Goal: Transaction & Acquisition: Subscribe to service/newsletter

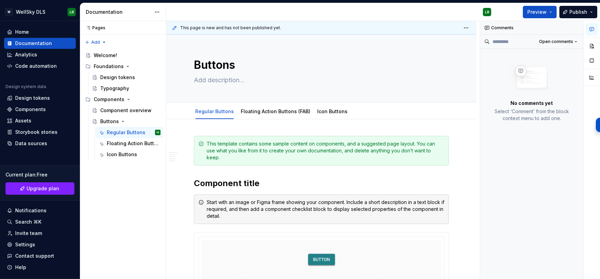
scroll to position [182, 0]
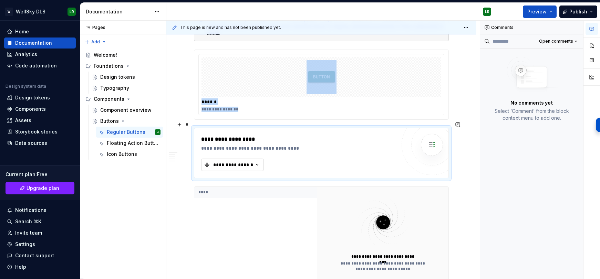
click at [241, 161] on div "**********" at bounding box center [232, 164] width 41 height 7
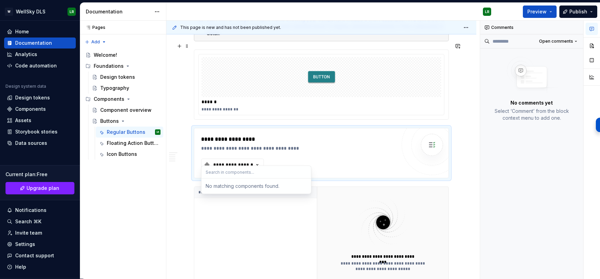
click at [456, 77] on div "**********" at bounding box center [322, 150] width 313 height 258
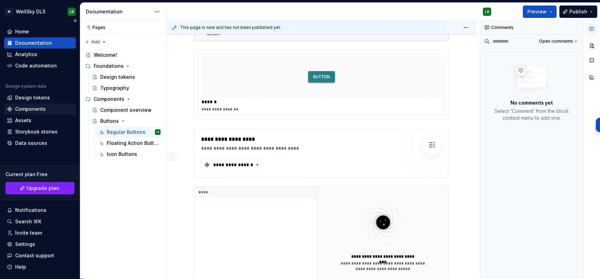
click at [26, 108] on div "Components" at bounding box center [30, 109] width 31 height 7
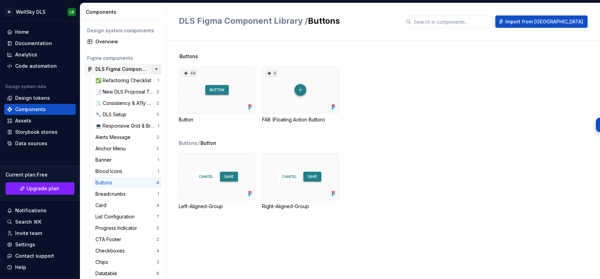
click at [154, 69] on button "button" at bounding box center [156, 69] width 10 height 10
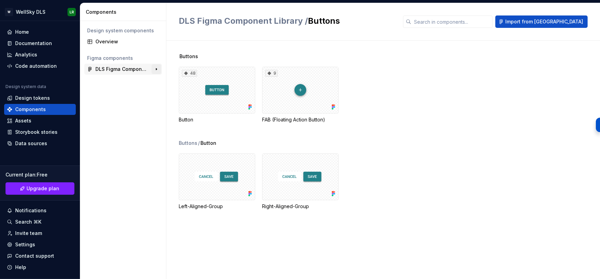
click at [154, 69] on button "button" at bounding box center [156, 69] width 10 height 10
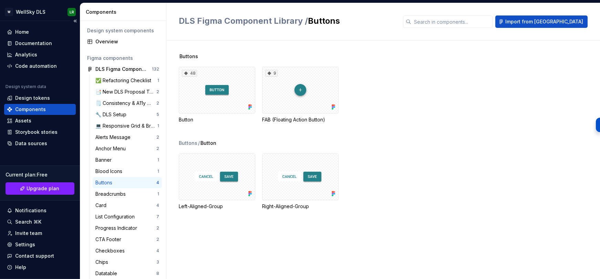
scroll to position [18, 0]
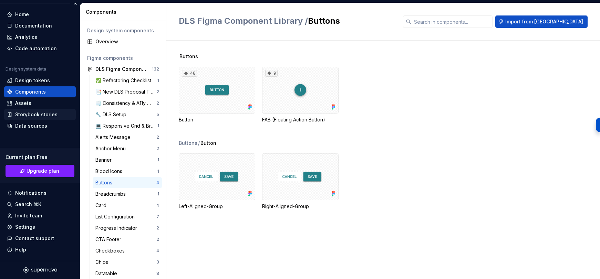
click at [41, 116] on div "Storybook stories" at bounding box center [36, 114] width 42 height 7
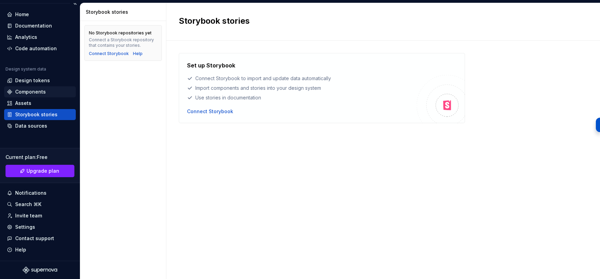
click at [40, 92] on div "Components" at bounding box center [30, 91] width 31 height 7
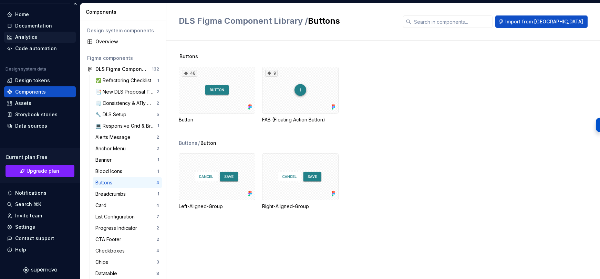
click at [35, 39] on div "Analytics" at bounding box center [26, 37] width 22 height 7
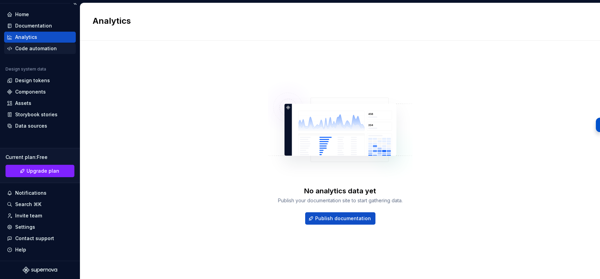
click at [36, 47] on div "Code automation" at bounding box center [36, 48] width 42 height 7
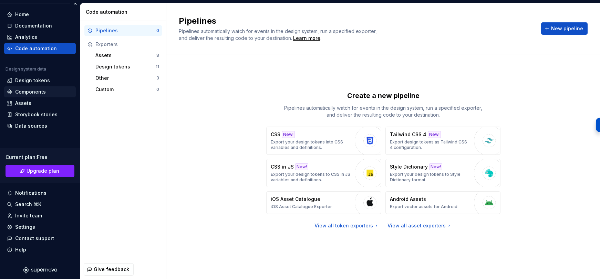
click at [39, 94] on div "Components" at bounding box center [30, 91] width 31 height 7
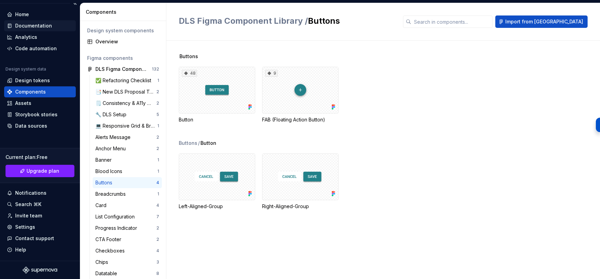
click at [41, 25] on div "Documentation" at bounding box center [33, 25] width 37 height 7
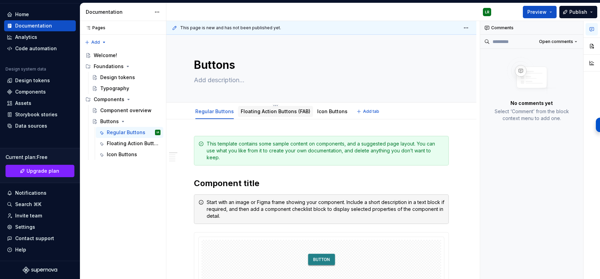
click at [268, 108] on link "Floating Action Buttons (FAB)" at bounding box center [276, 111] width 70 height 6
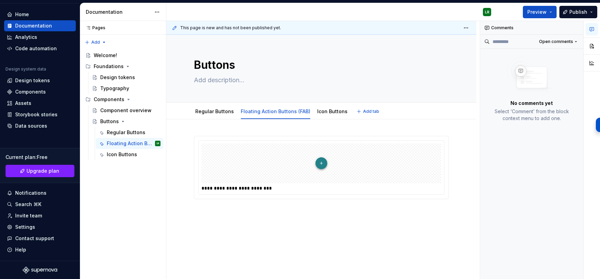
type textarea "*"
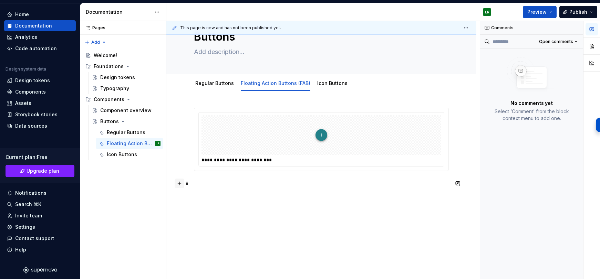
click at [181, 182] on button "button" at bounding box center [180, 184] width 10 height 10
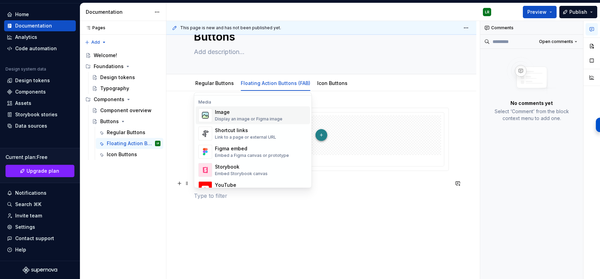
scroll to position [290, 0]
click at [273, 150] on div "Figma embed" at bounding box center [252, 148] width 74 height 7
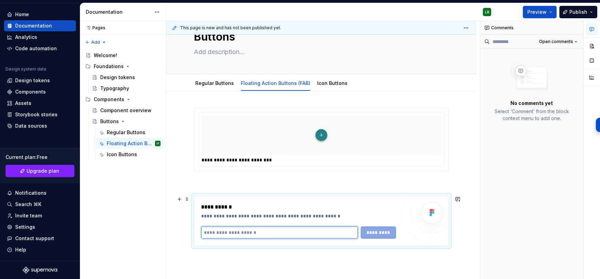
click at [259, 232] on input "text" at bounding box center [279, 232] width 157 height 12
paste input "**********"
type input "**********"
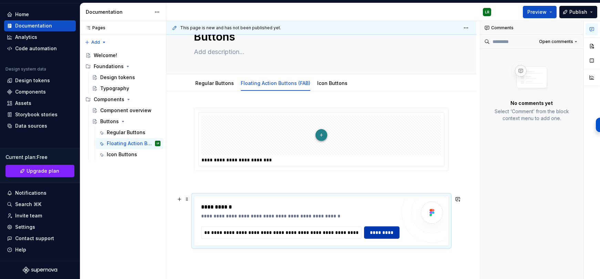
click at [384, 234] on span "*********" at bounding box center [381, 232] width 27 height 7
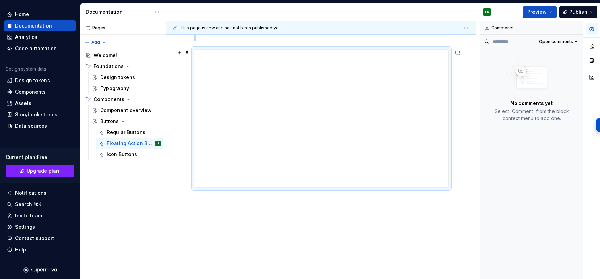
scroll to position [175, 0]
click at [191, 211] on div "**********" at bounding box center [321, 111] width 310 height 335
click at [198, 221] on div "**********" at bounding box center [321, 111] width 310 height 335
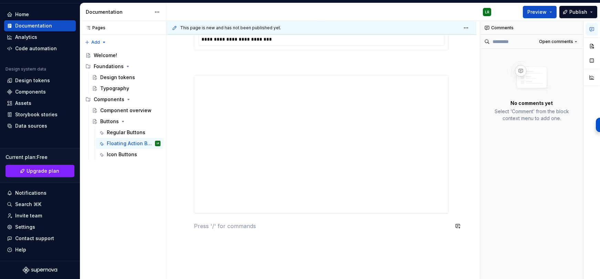
scroll to position [148, 0]
click at [180, 230] on button "button" at bounding box center [180, 227] width 10 height 10
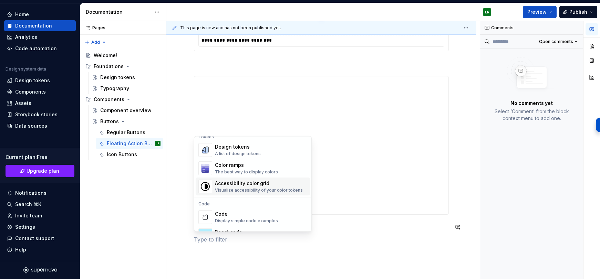
scroll to position [501, 0]
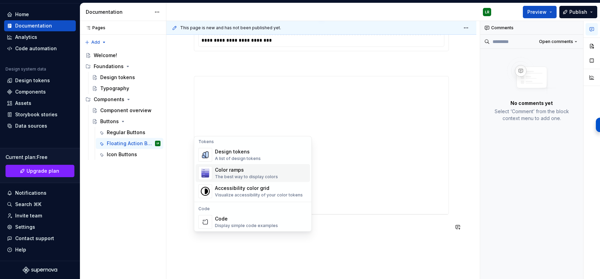
click at [243, 175] on div "The best way to display colors" at bounding box center [246, 178] width 63 height 6
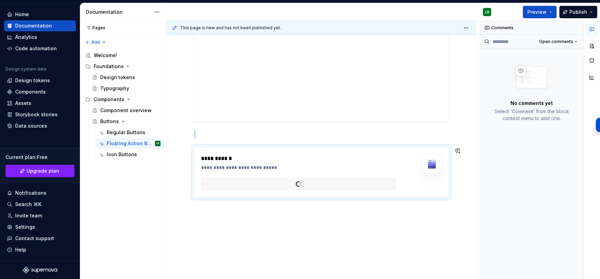
scroll to position [242, 0]
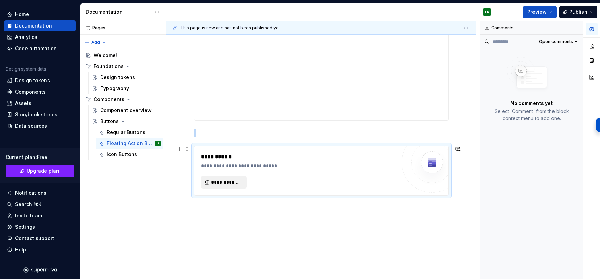
click at [231, 179] on span "**********" at bounding box center [226, 182] width 31 height 7
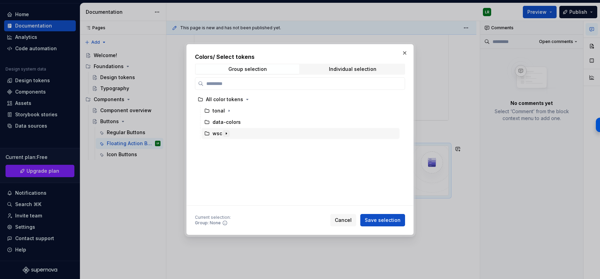
click at [227, 134] on icon "button" at bounding box center [226, 134] width 6 height 6
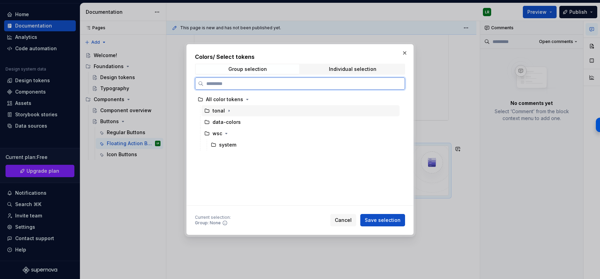
click at [235, 113] on div "tonal" at bounding box center [300, 110] width 198 height 11
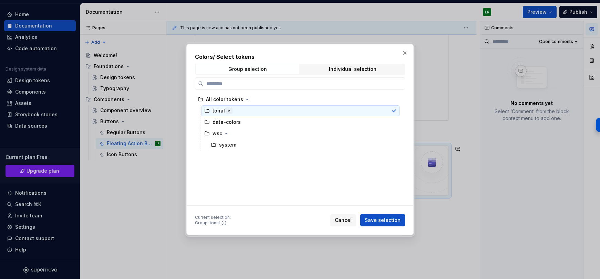
click at [228, 111] on icon "button" at bounding box center [229, 111] width 6 height 6
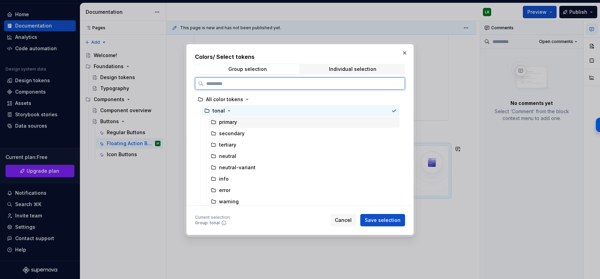
click at [225, 123] on div "primary" at bounding box center [228, 122] width 18 height 7
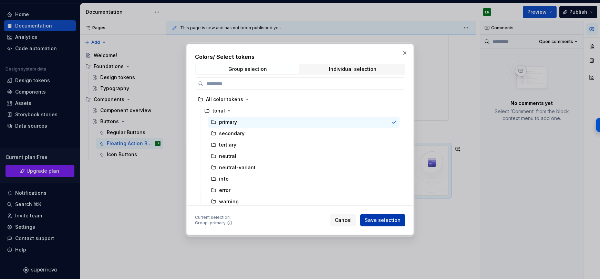
click at [376, 220] on span "Save selection" at bounding box center [383, 220] width 36 height 7
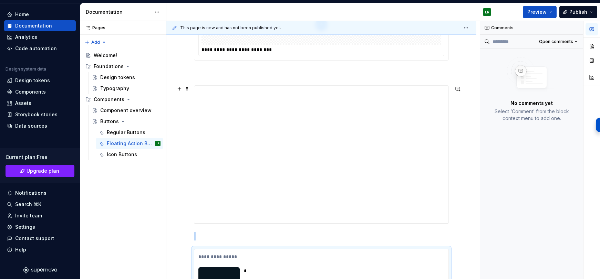
scroll to position [220, 0]
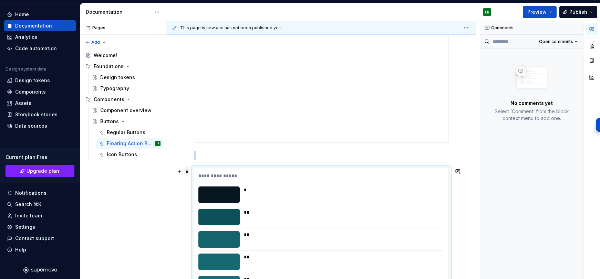
click at [186, 170] on span at bounding box center [187, 172] width 6 height 10
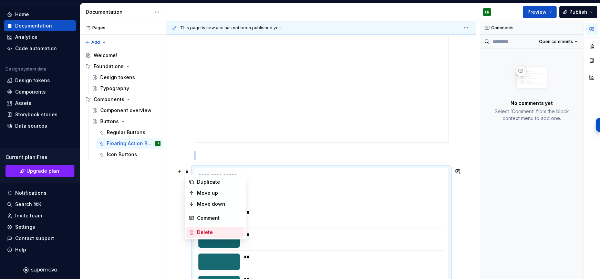
click at [210, 230] on div "Delete" at bounding box center [219, 232] width 45 height 7
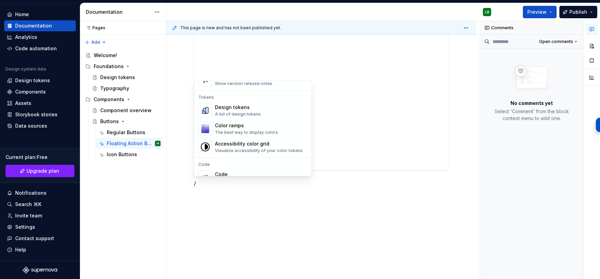
scroll to position [492, 0]
click at [238, 142] on div "Accessibility color grid" at bounding box center [259, 142] width 88 height 7
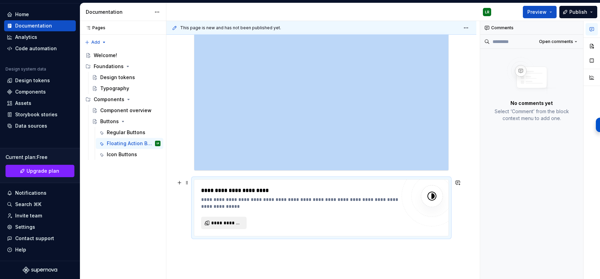
click at [230, 223] on span "**********" at bounding box center [226, 223] width 31 height 7
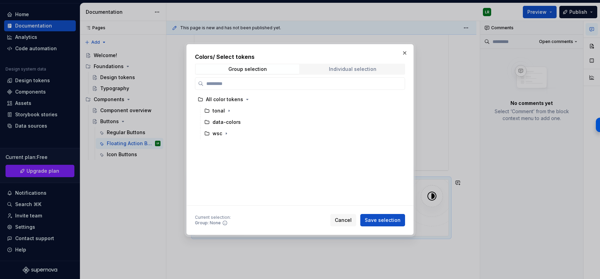
click at [337, 67] on div "Individual selection" at bounding box center [352, 69] width 47 height 6
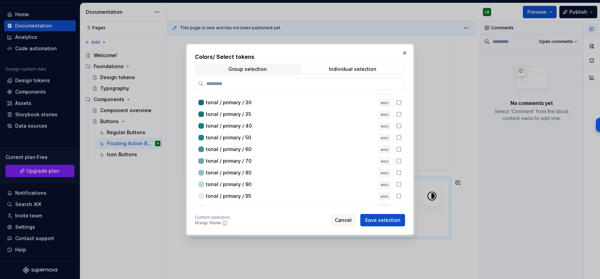
scroll to position [44, 0]
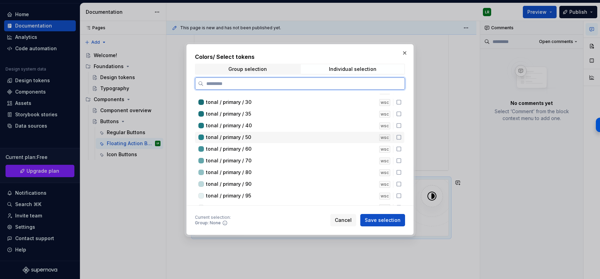
click at [401, 137] on icon at bounding box center [399, 138] width 6 height 6
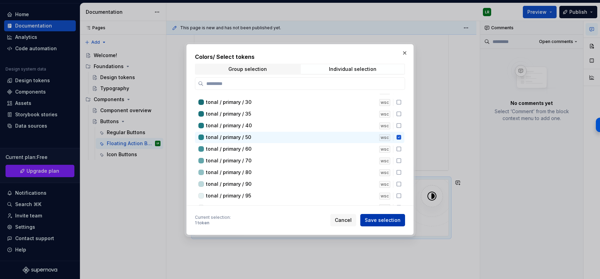
click at [377, 221] on span "Save selection" at bounding box center [383, 220] width 36 height 7
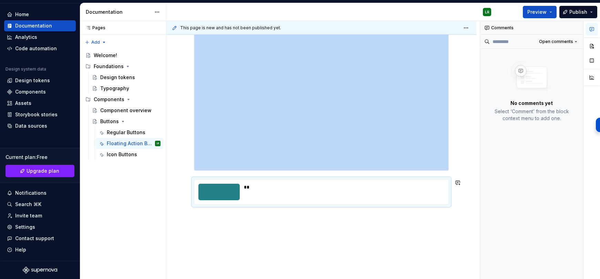
click at [320, 241] on div "**********" at bounding box center [321, 112] width 310 height 369
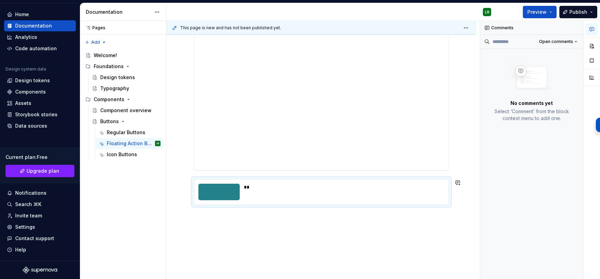
click at [218, 237] on div "**********" at bounding box center [321, 112] width 310 height 369
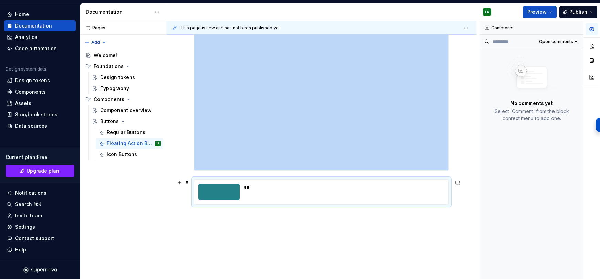
click at [212, 187] on div at bounding box center [218, 192] width 41 height 17
click at [235, 189] on div at bounding box center [218, 192] width 41 height 17
click at [187, 182] on span at bounding box center [187, 183] width 6 height 10
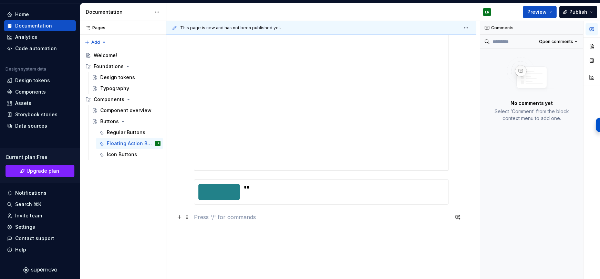
click at [330, 218] on p at bounding box center [321, 217] width 255 height 8
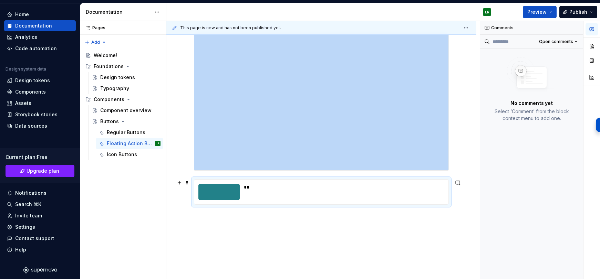
click at [300, 190] on div "**" at bounding box center [344, 187] width 200 height 7
click at [297, 192] on div "**" at bounding box center [342, 192] width 196 height 17
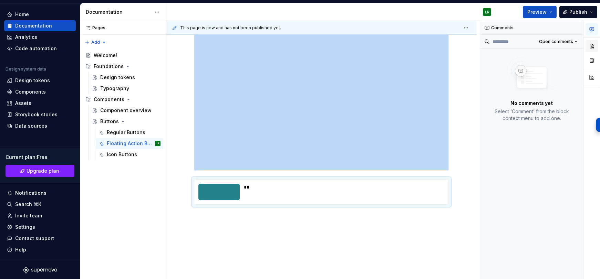
click at [592, 49] on button "button" at bounding box center [591, 46] width 12 height 12
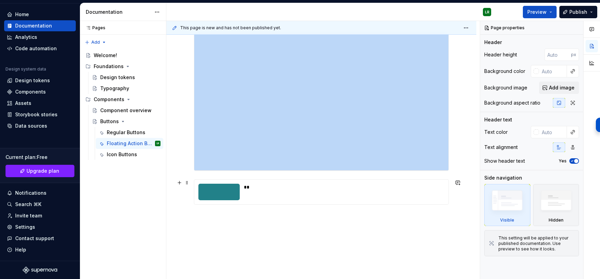
click at [277, 190] on div "**" at bounding box center [344, 187] width 200 height 7
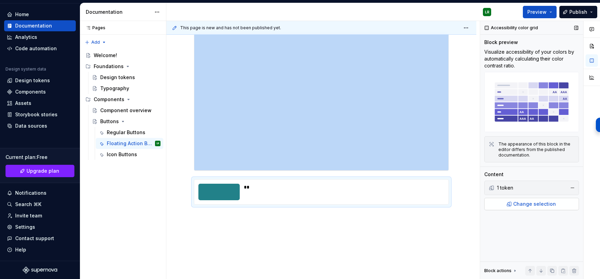
click at [534, 202] on span "Change selection" at bounding box center [534, 204] width 43 height 7
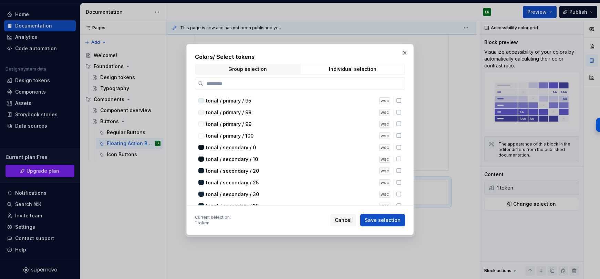
scroll to position [142, 0]
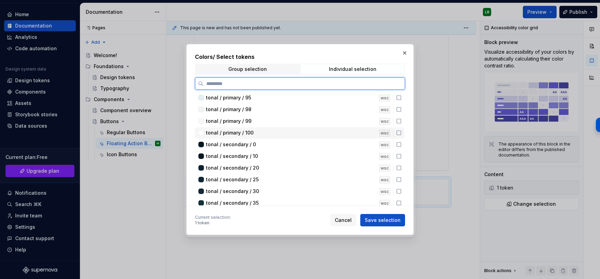
click at [401, 133] on icon at bounding box center [399, 133] width 6 height 6
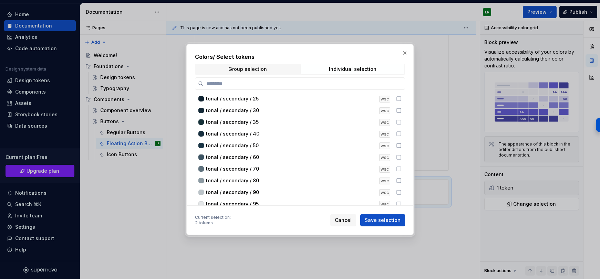
scroll to position [220, 0]
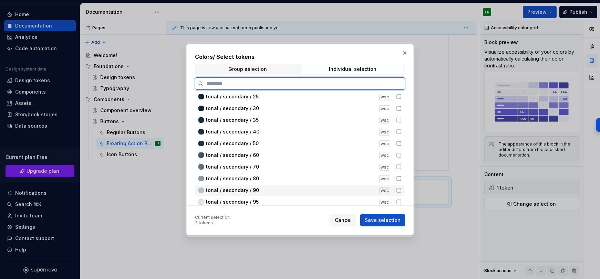
click at [401, 189] on icon at bounding box center [399, 191] width 6 height 6
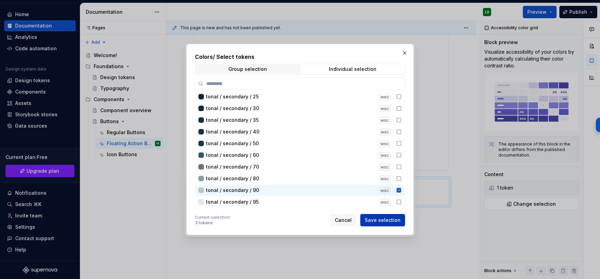
click at [378, 220] on span "Save selection" at bounding box center [383, 220] width 36 height 7
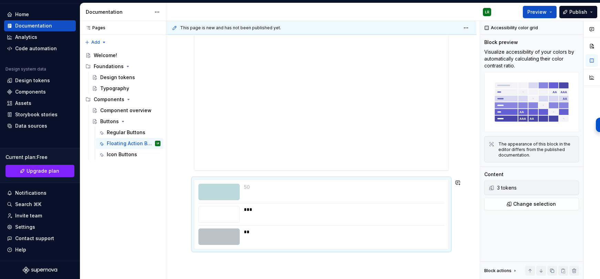
drag, startPoint x: 197, startPoint y: 191, endPoint x: 211, endPoint y: 193, distance: 13.9
click at [510, 271] on div "Block actions" at bounding box center [497, 271] width 27 height 6
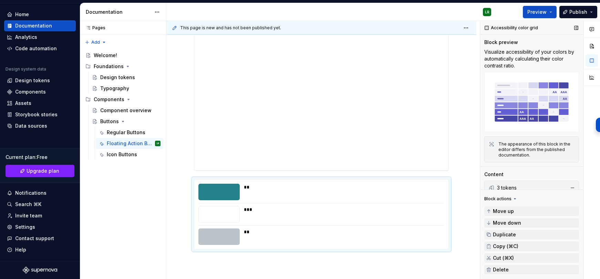
click at [506, 199] on div "Block actions" at bounding box center [497, 199] width 27 height 6
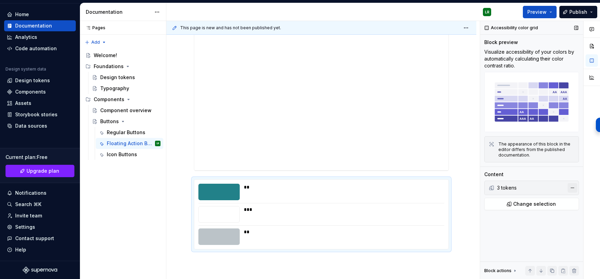
click at [573, 188] on button "button" at bounding box center [572, 188] width 10 height 10
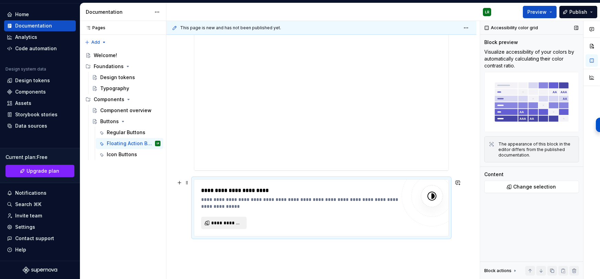
click at [230, 222] on span "**********" at bounding box center [226, 223] width 31 height 7
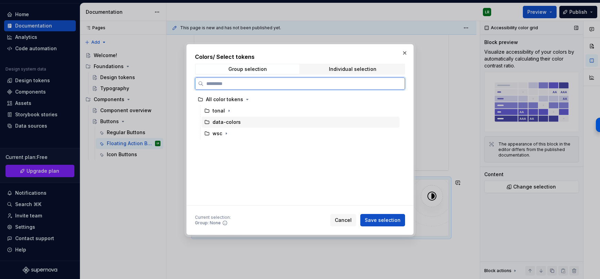
click at [226, 123] on div "data-colors" at bounding box center [226, 122] width 28 height 7
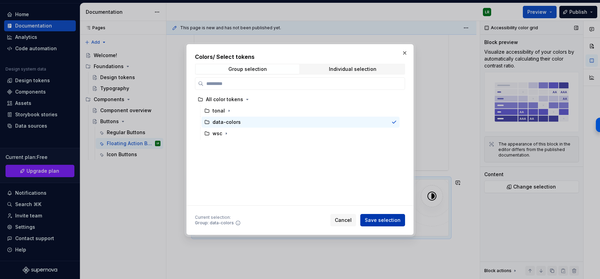
click at [380, 220] on span "Save selection" at bounding box center [383, 220] width 36 height 7
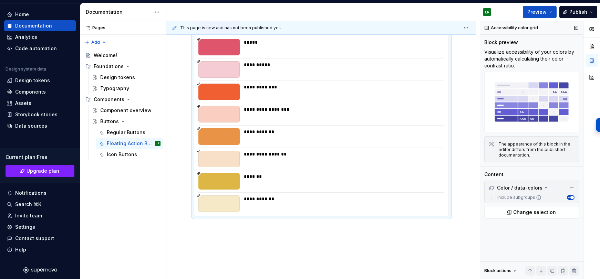
scroll to position [754, 0]
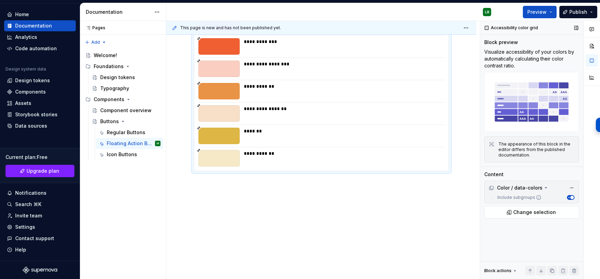
drag, startPoint x: 217, startPoint y: 153, endPoint x: 298, endPoint y: 131, distance: 83.5
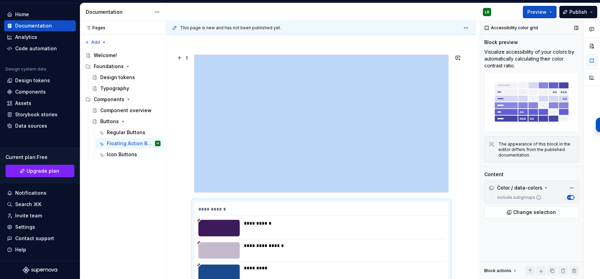
scroll to position [171, 0]
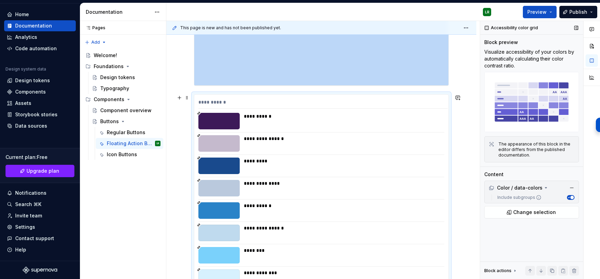
scroll to position [216, 0]
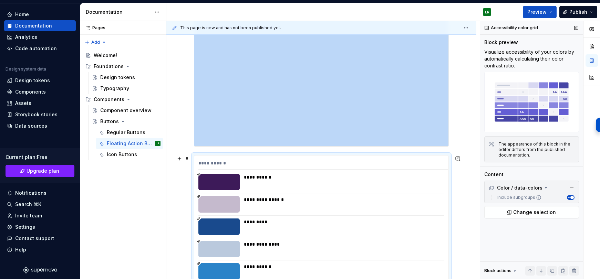
click at [200, 177] on div at bounding box center [218, 182] width 41 height 17
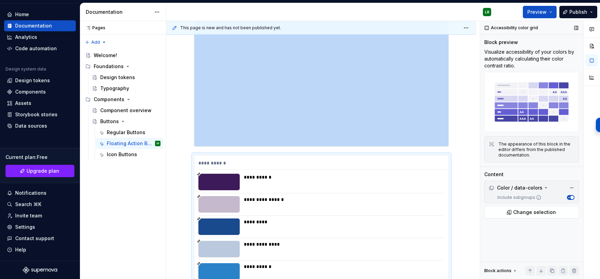
click at [464, 116] on div "**********" at bounding box center [322, 150] width 313 height 258
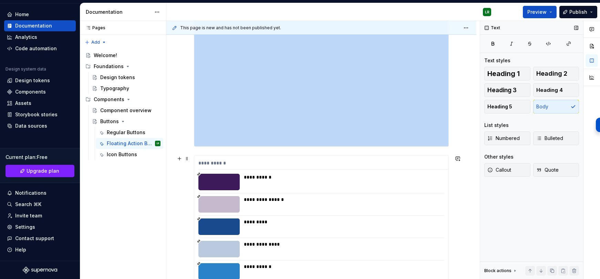
click at [316, 209] on div "**********" at bounding box center [342, 204] width 196 height 17
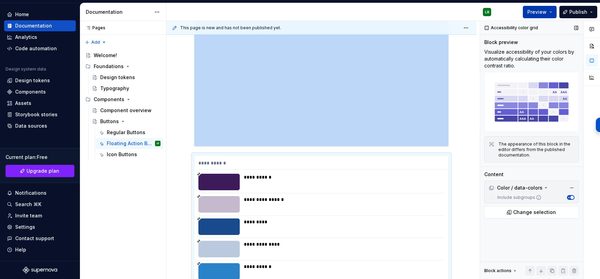
click at [540, 11] on span "Preview" at bounding box center [536, 12] width 19 height 7
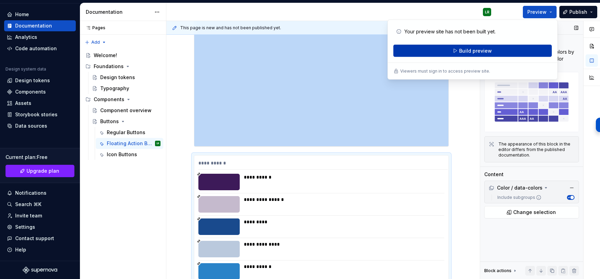
click at [456, 51] on button "Build preview" at bounding box center [472, 51] width 158 height 12
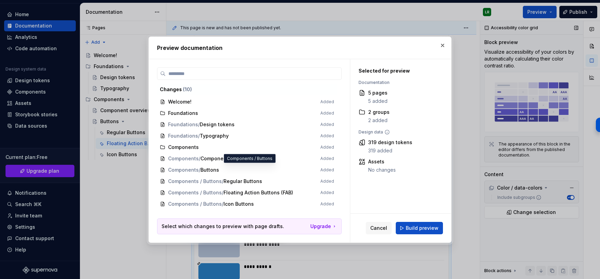
click at [200, 168] on span "Components / Buttons Added" at bounding box center [247, 170] width 180 height 11
click at [212, 169] on span "Components / Buttons Added" at bounding box center [247, 170] width 180 height 11
click at [416, 228] on span "Build preview" at bounding box center [421, 228] width 33 height 7
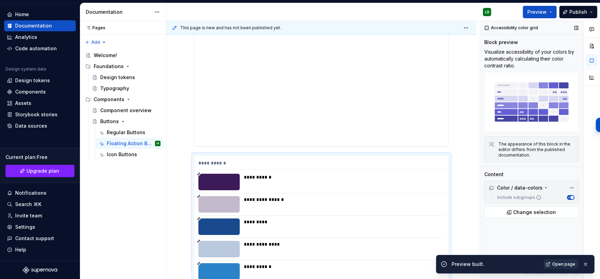
click at [557, 264] on span "Open page" at bounding box center [563, 265] width 23 height 6
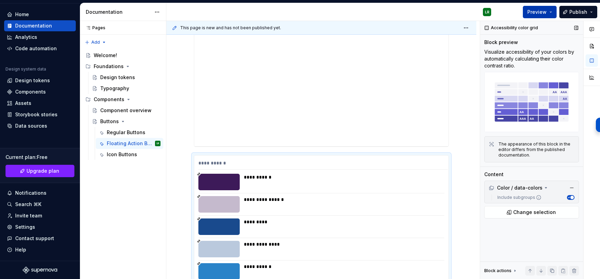
click at [553, 13] on button "Preview" at bounding box center [539, 12] width 34 height 12
click at [505, 11] on div "Preview Publish" at bounding box center [547, 12] width 103 height 18
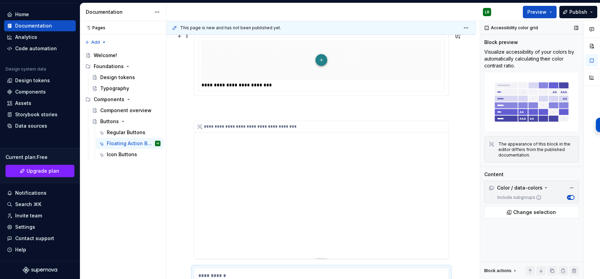
scroll to position [0, 0]
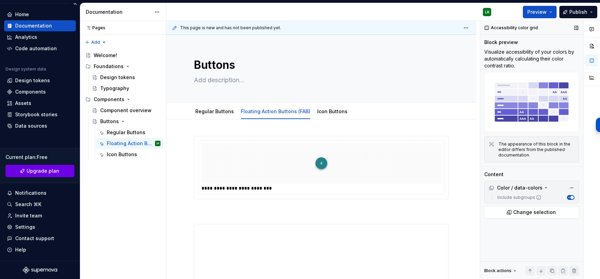
click at [57, 169] on span "Upgrade plan" at bounding box center [43, 171] width 33 height 7
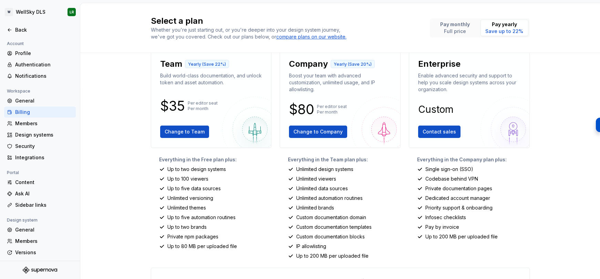
scroll to position [10, 0]
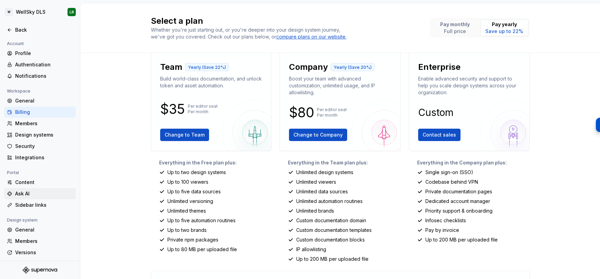
click at [28, 192] on div "Ask AI" at bounding box center [44, 193] width 58 height 7
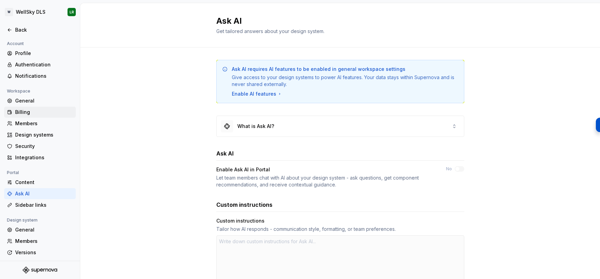
scroll to position [24, 0]
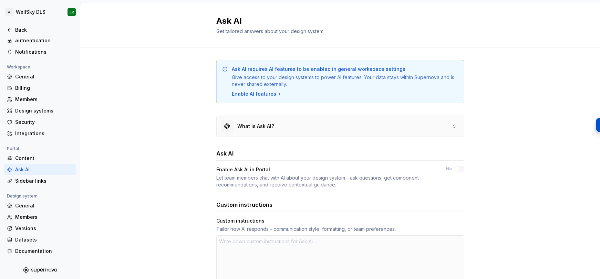
click at [385, 124] on div "What is Ask AI?" at bounding box center [339, 126] width 247 height 21
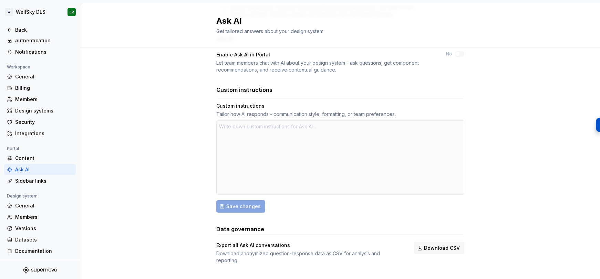
scroll to position [316, 0]
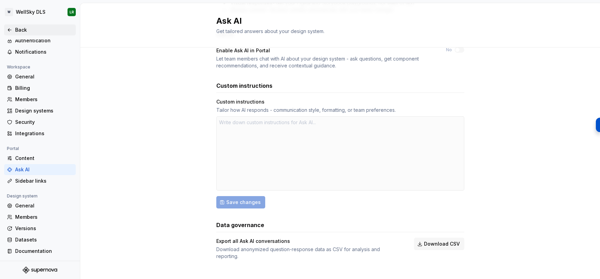
click at [24, 27] on div "Back" at bounding box center [44, 30] width 58 height 7
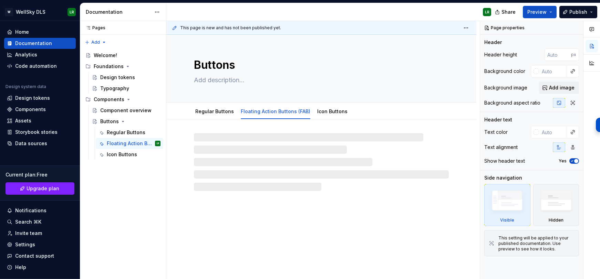
type textarea "*"
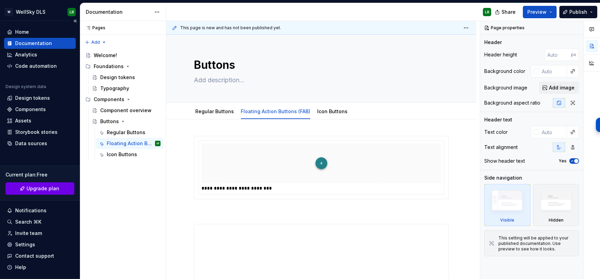
click at [28, 190] on span "Upgrade plan" at bounding box center [43, 188] width 33 height 7
